Goal: Contribute content

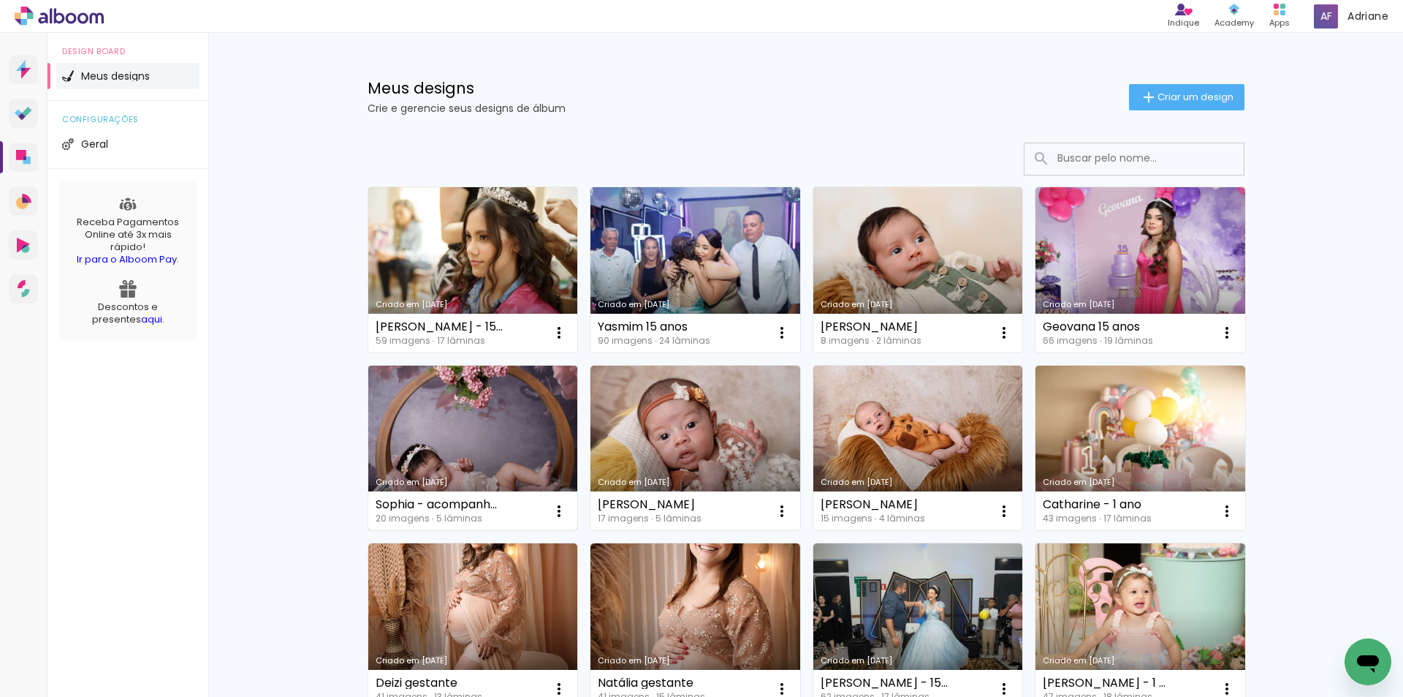
click at [464, 436] on link "Criado em [DATE]" at bounding box center [473, 447] width 210 height 165
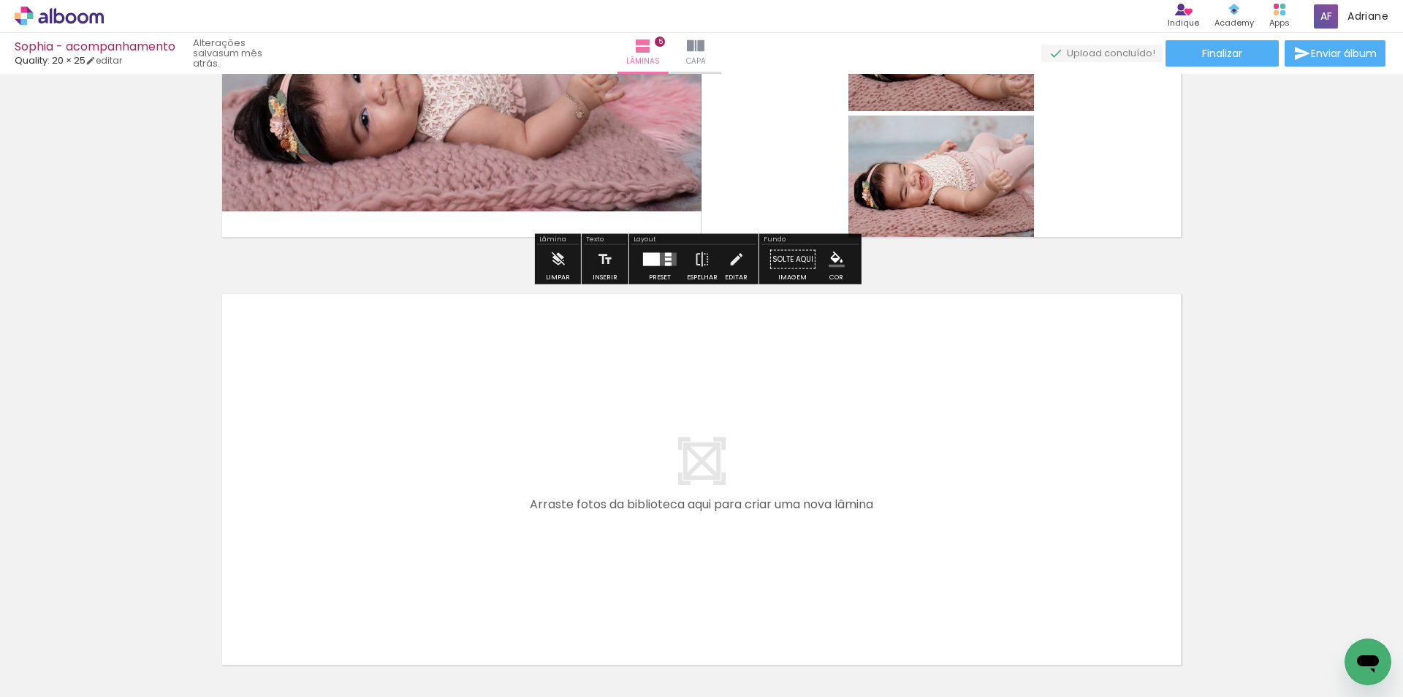
scroll to position [1973, 0]
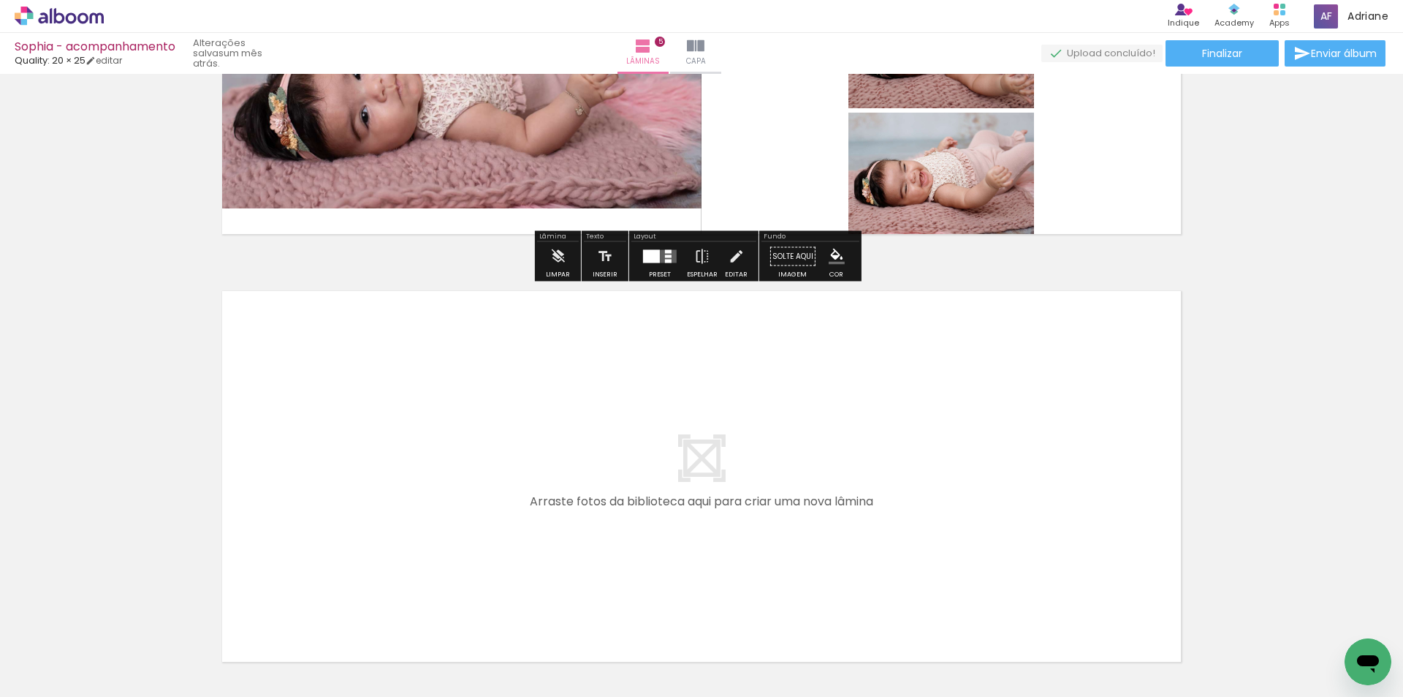
click at [48, 678] on span "Adicionar Fotos" at bounding box center [52, 677] width 44 height 16
click at [0, 0] on input "file" at bounding box center [0, 0] width 0 height 0
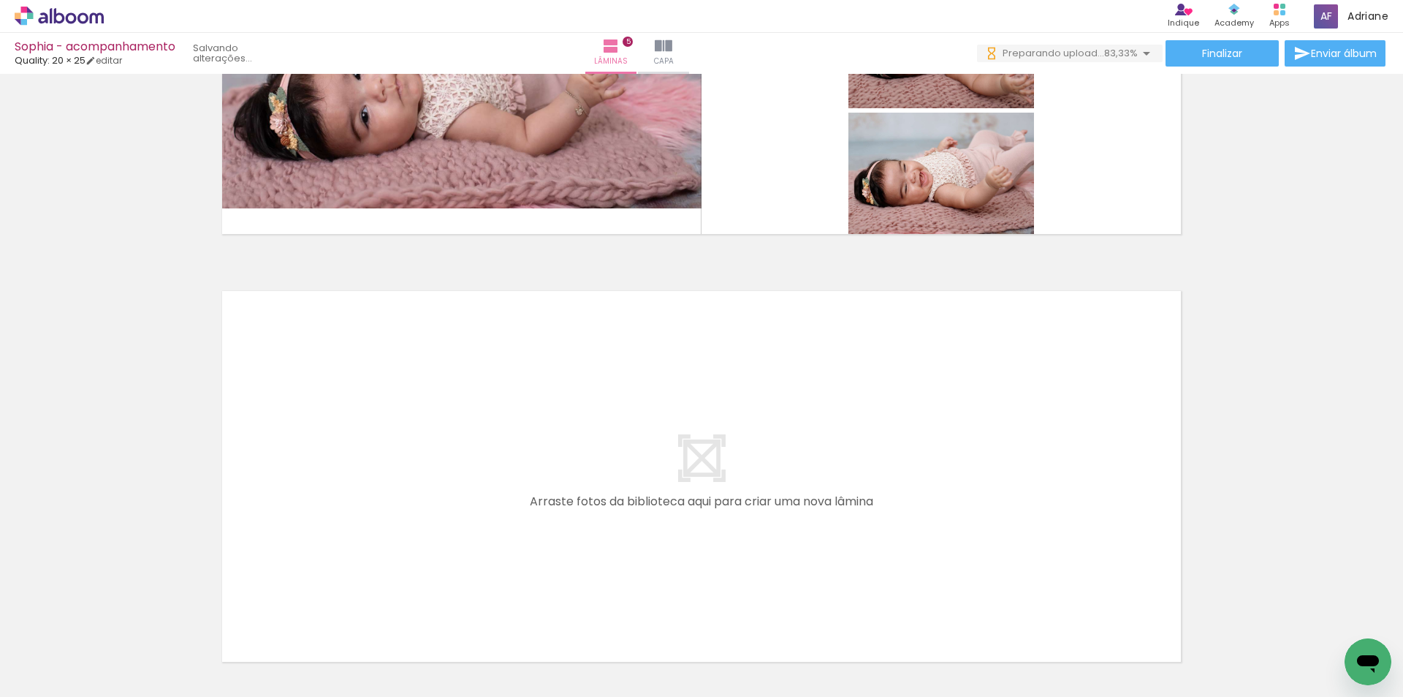
scroll to position [0, 686]
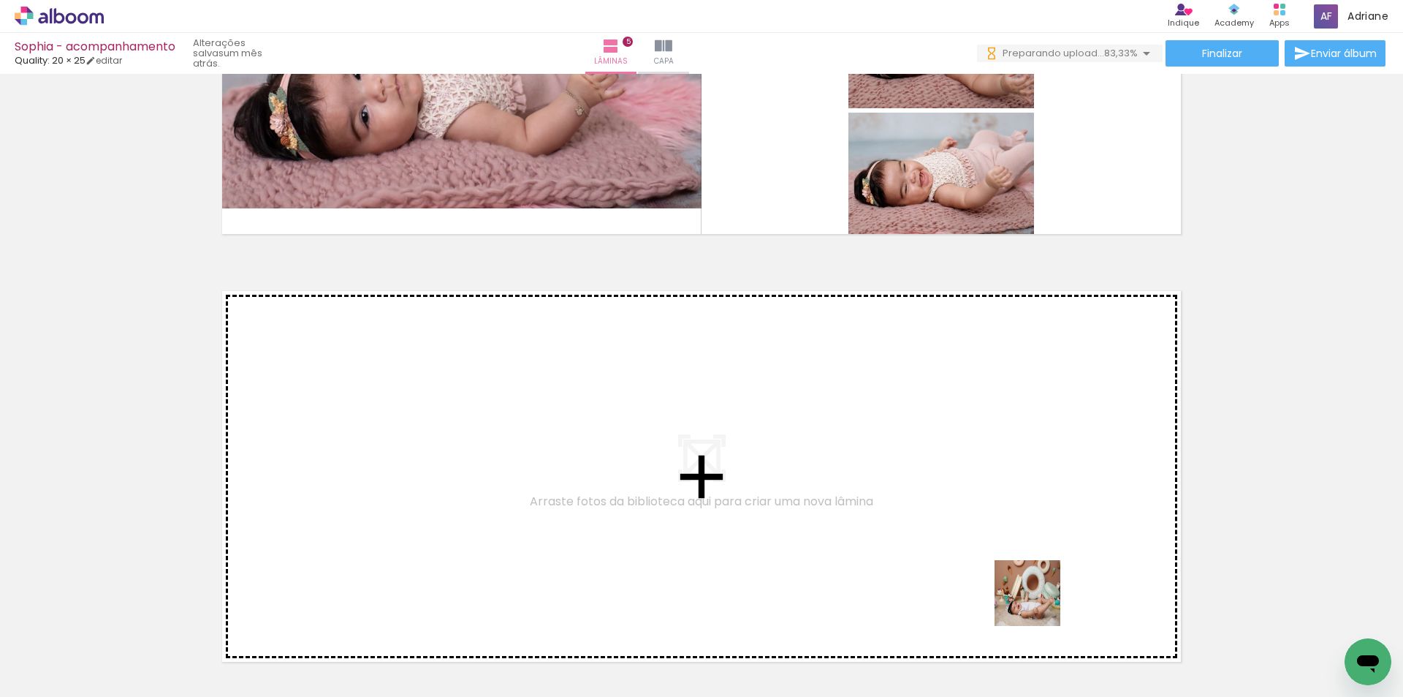
drag, startPoint x: 1105, startPoint y: 654, endPoint x: 979, endPoint y: 564, distance: 155.1
click at [979, 564] on quentale-workspace at bounding box center [701, 348] width 1403 height 697
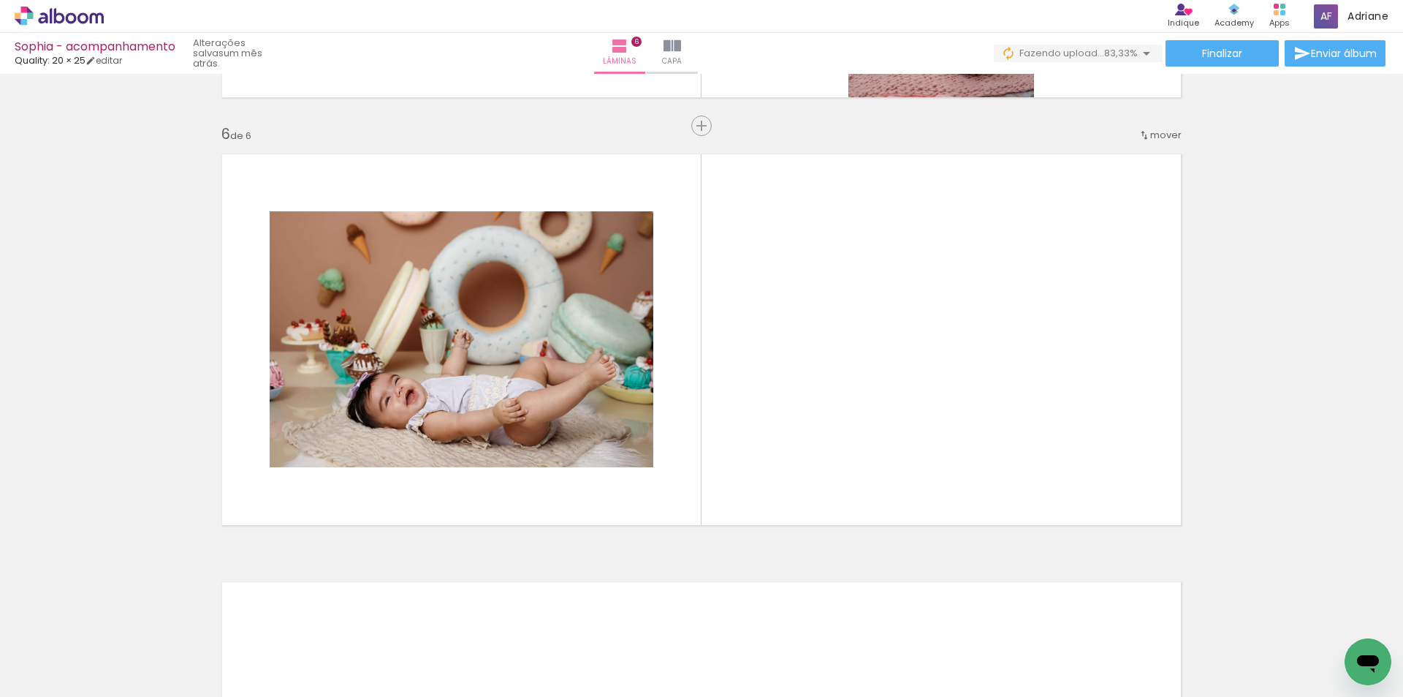
scroll to position [2110, 0]
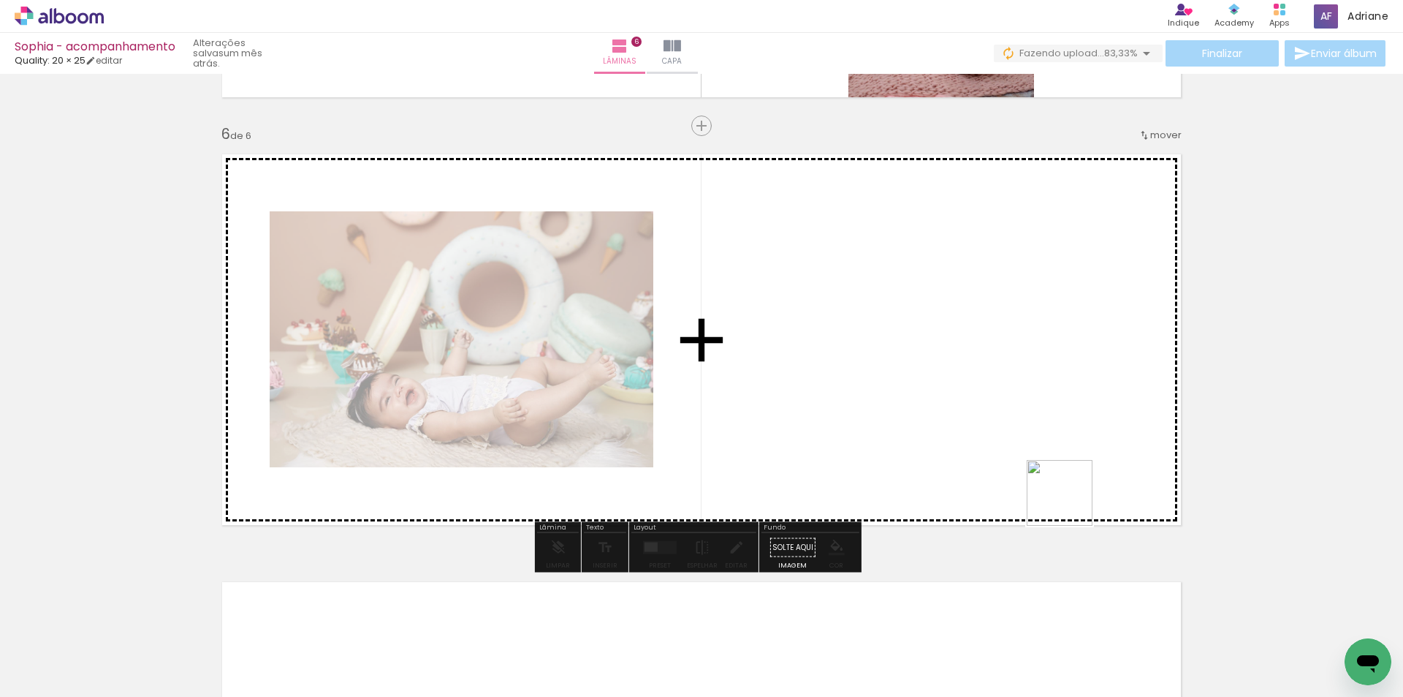
drag, startPoint x: 1172, startPoint y: 656, endPoint x: 1220, endPoint y: 634, distance: 53.3
click at [1026, 455] on quentale-workspace at bounding box center [701, 348] width 1403 height 697
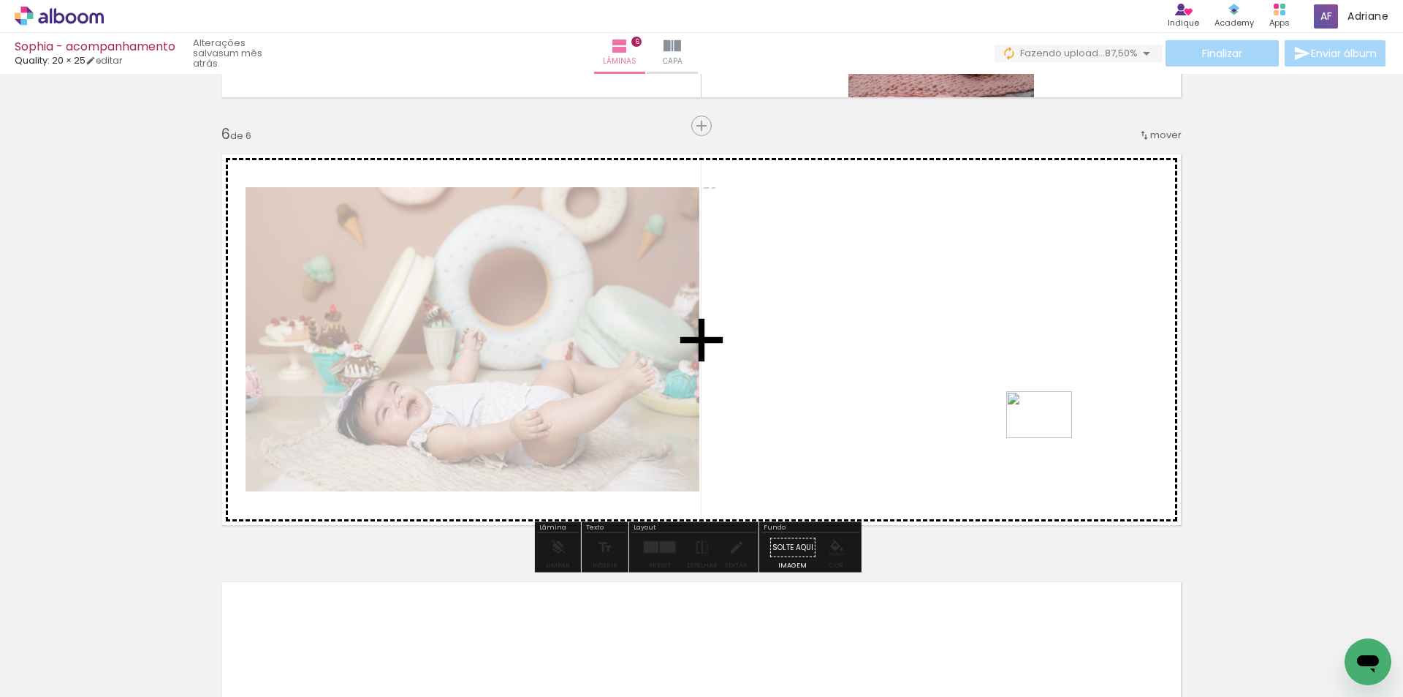
drag, startPoint x: 1261, startPoint y: 655, endPoint x: 1050, endPoint y: 435, distance: 304.5
click at [1050, 435] on quentale-workspace at bounding box center [701, 348] width 1403 height 697
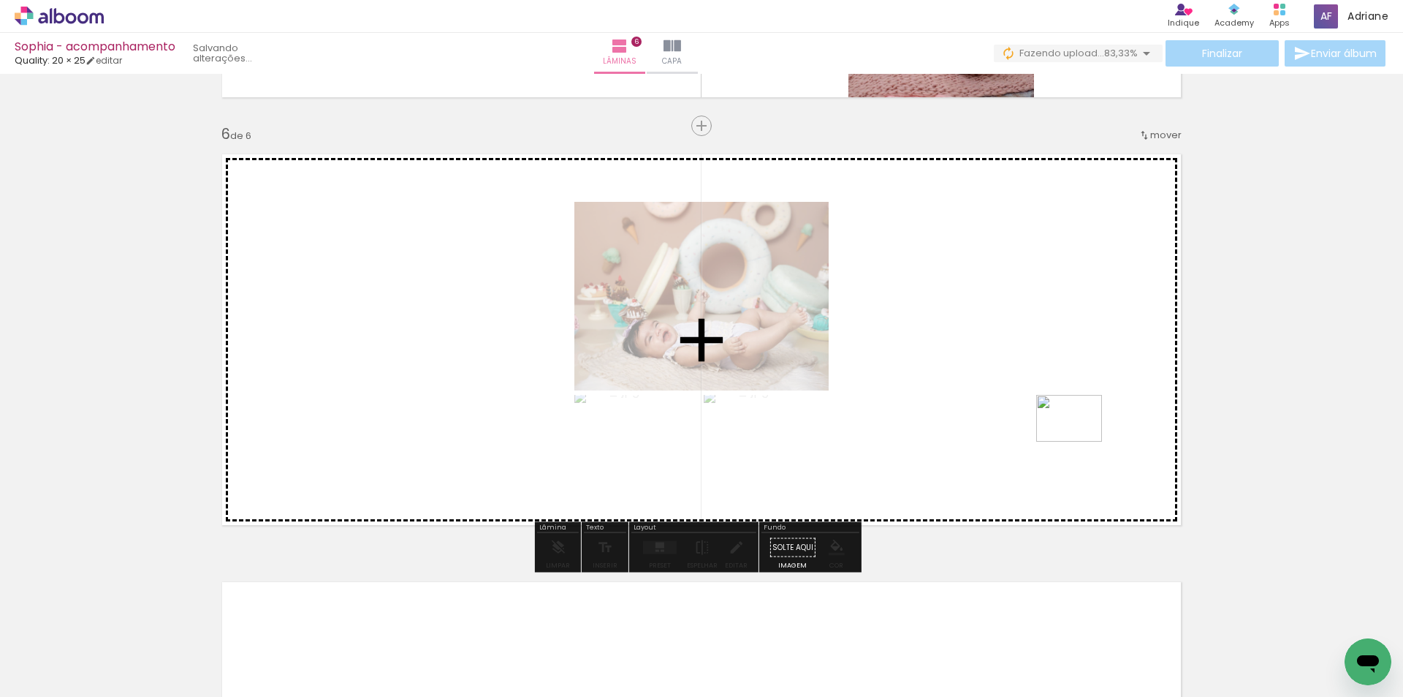
drag, startPoint x: 1333, startPoint y: 659, endPoint x: 1080, endPoint y: 439, distance: 335.2
click at [1080, 439] on quentale-workspace at bounding box center [701, 348] width 1403 height 697
